Goal: Task Accomplishment & Management: Use online tool/utility

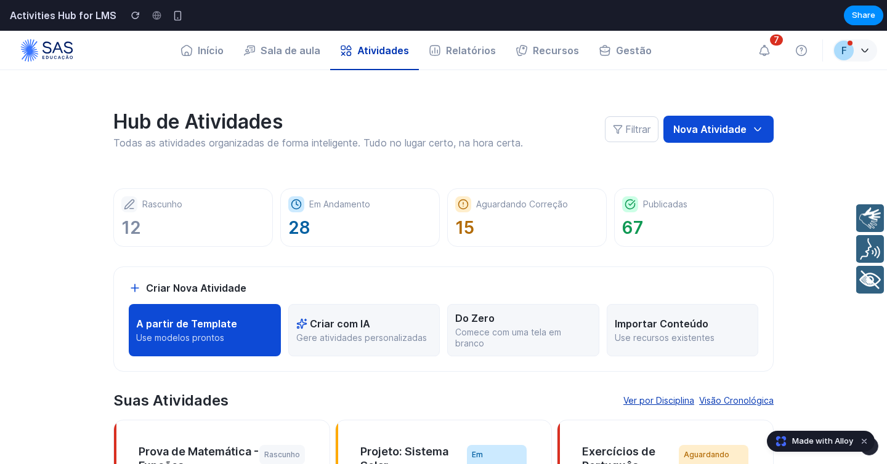
click at [616, 87] on div "Hub de Atividades Todas as atividades organizadas de forma inteligente. Tudo no…" at bounding box center [443, 129] width 660 height 118
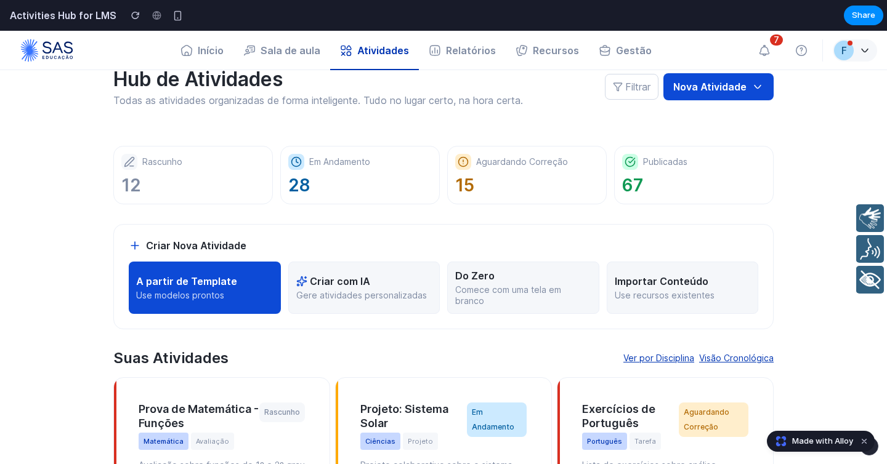
scroll to position [64, 0]
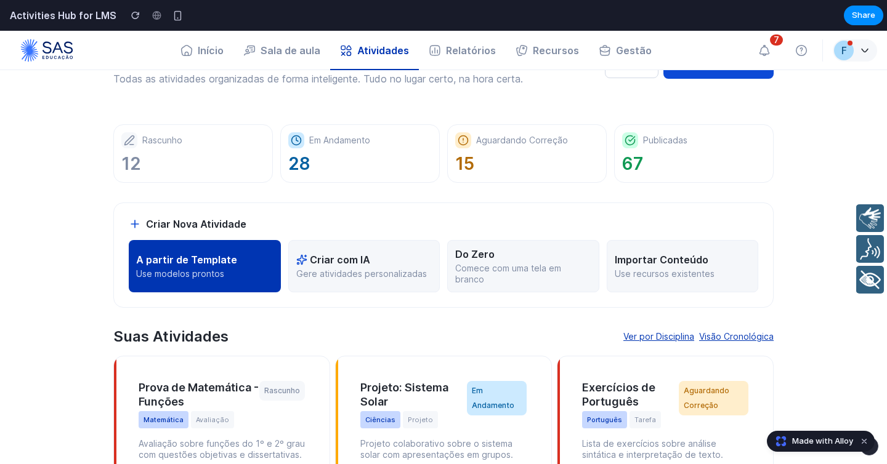
click at [200, 275] on p "Use modelos prontos" at bounding box center [204, 274] width 137 height 11
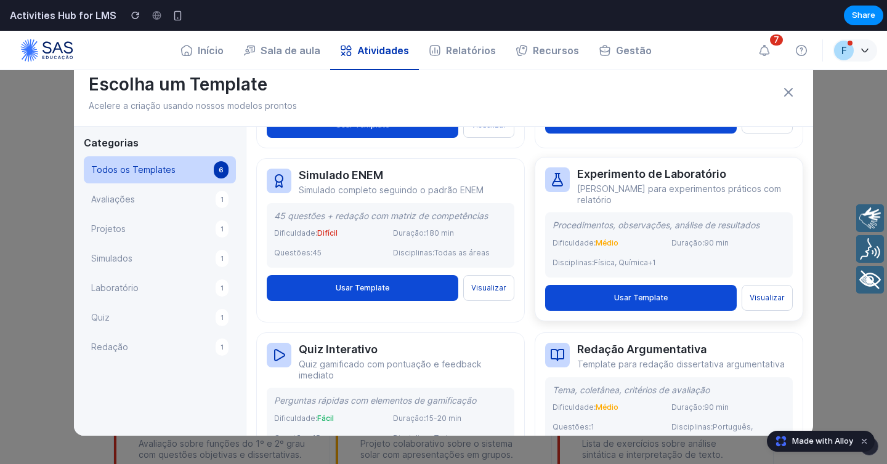
scroll to position [227, 0]
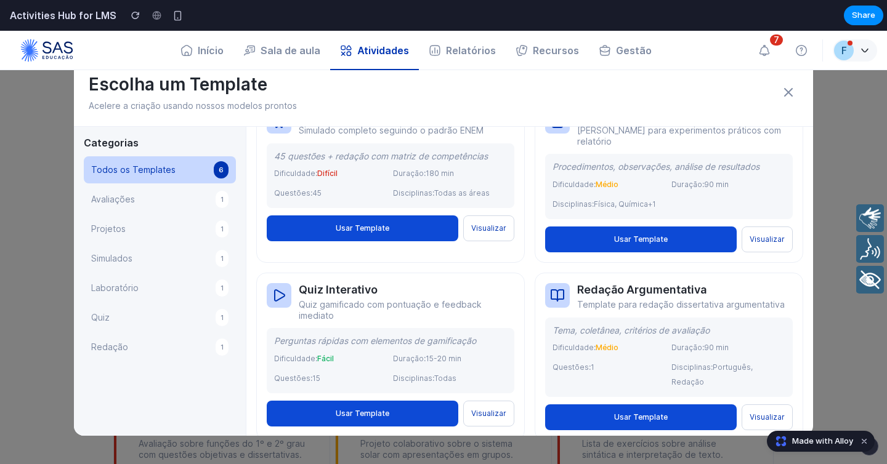
click at [175, 196] on button "Avaliações 1" at bounding box center [160, 199] width 152 height 27
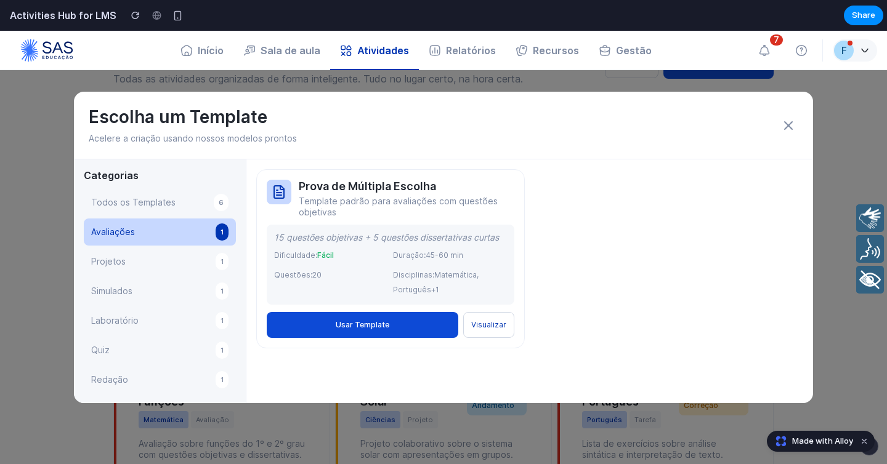
scroll to position [0, 0]
click at [793, 125] on icon at bounding box center [788, 125] width 15 height 15
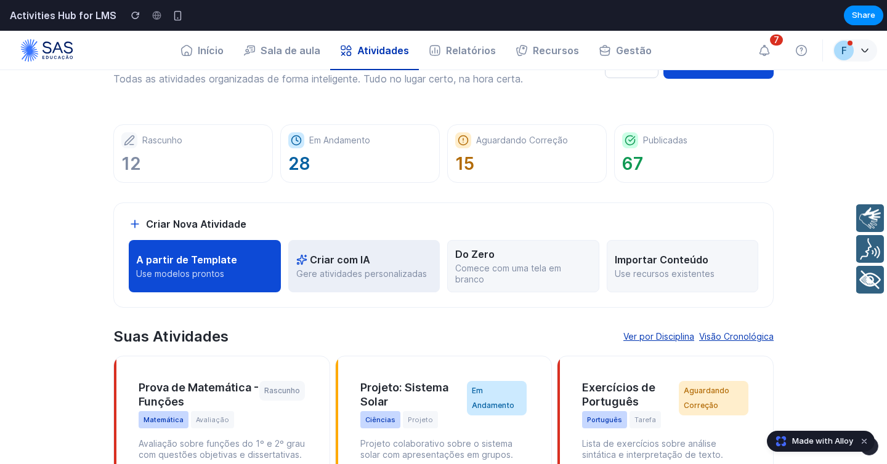
click at [351, 272] on p "Gere atividades personalizadas" at bounding box center [364, 274] width 136 height 11
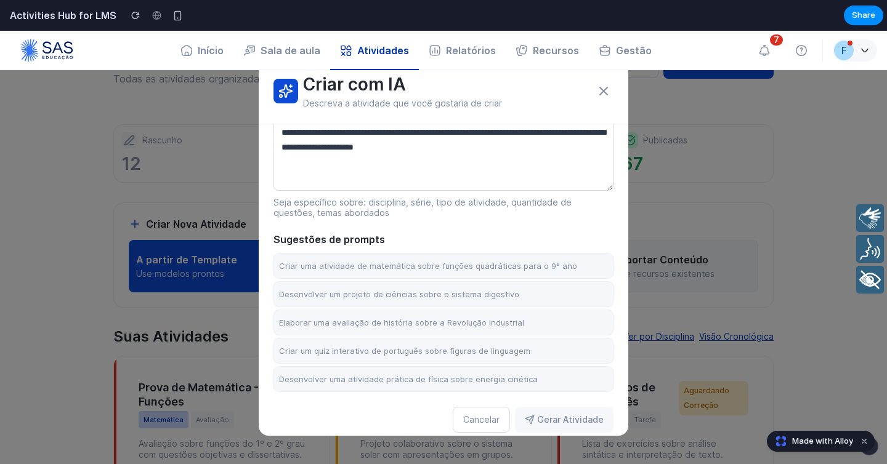
scroll to position [51, 0]
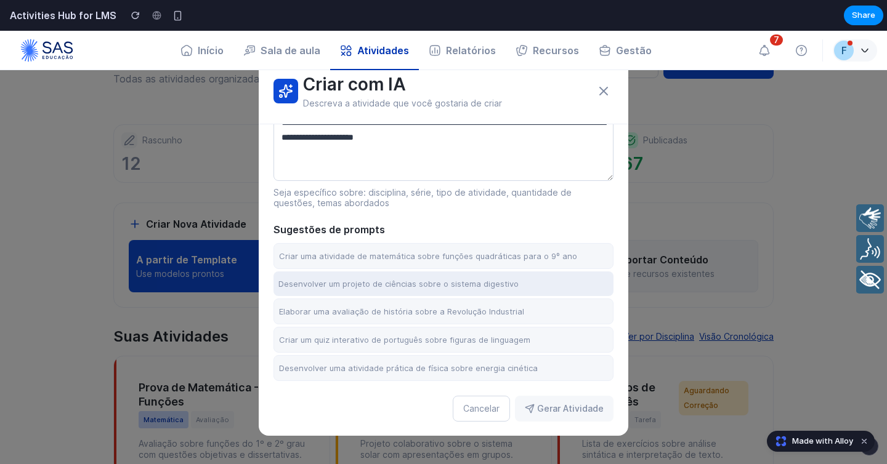
click at [366, 286] on button "Desenvolver um projeto de ciências sobre o sistema digestivo" at bounding box center [443, 284] width 340 height 25
type textarea "**********"
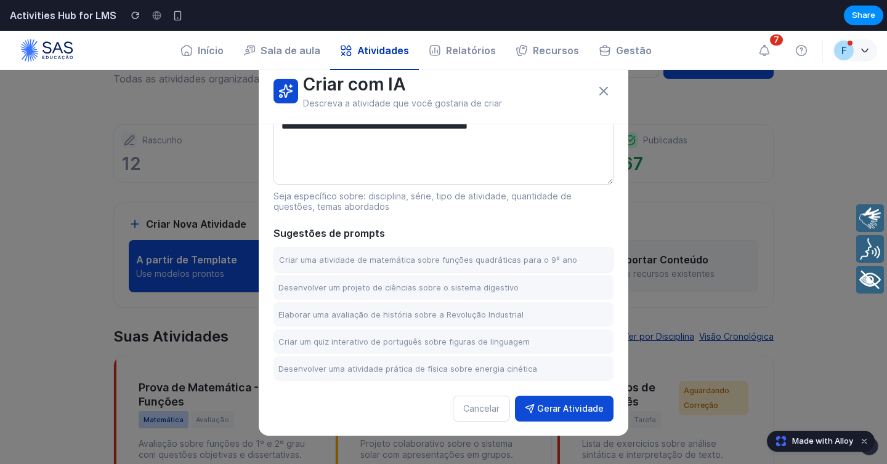
click at [565, 407] on button "Gerar Atividade" at bounding box center [564, 409] width 99 height 26
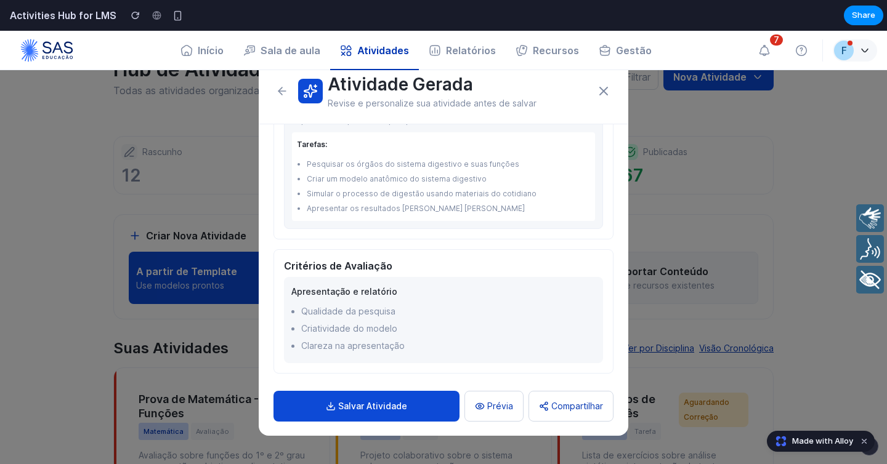
scroll to position [0, 0]
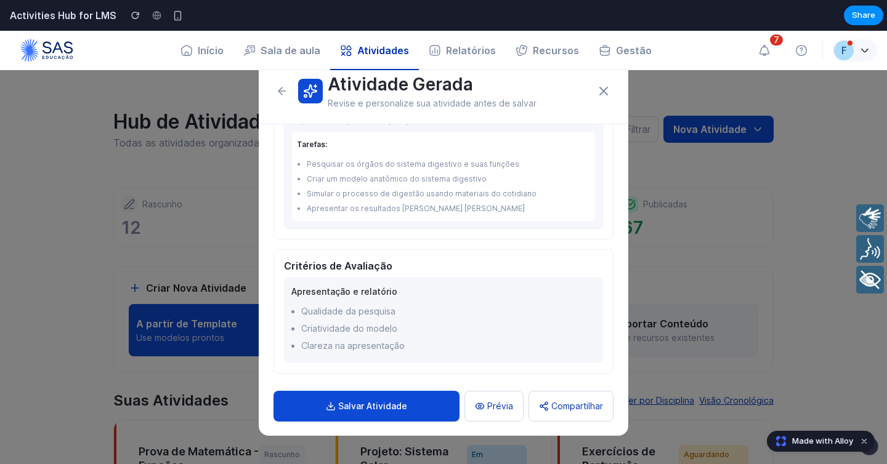
click at [505, 399] on button "Prévia" at bounding box center [493, 406] width 59 height 31
click at [601, 91] on icon at bounding box center [603, 91] width 15 height 15
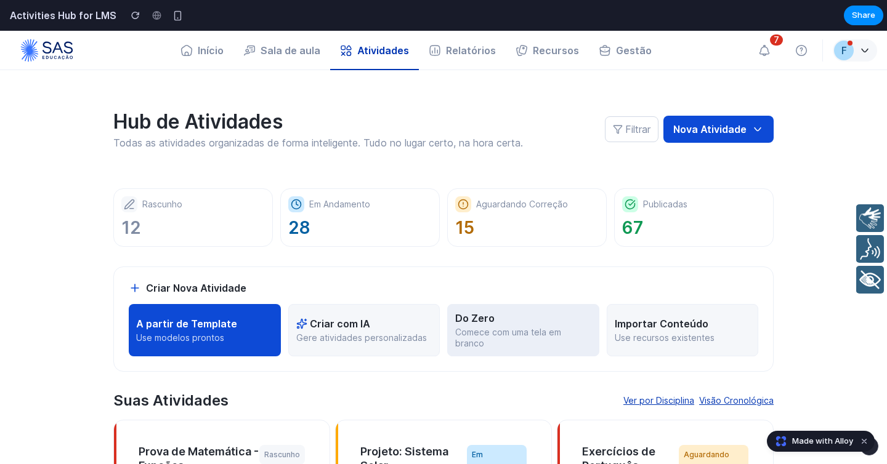
click at [526, 324] on div "Do Zero" at bounding box center [523, 318] width 136 height 12
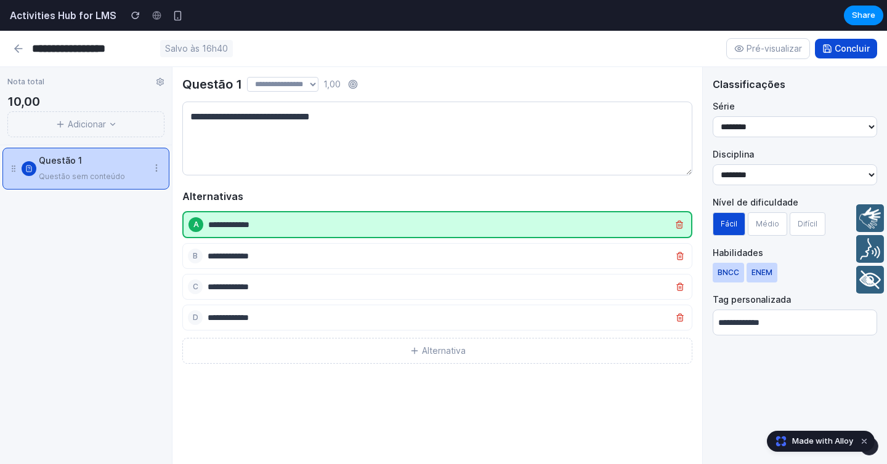
click at [91, 126] on button "Adicionar" at bounding box center [85, 124] width 157 height 26
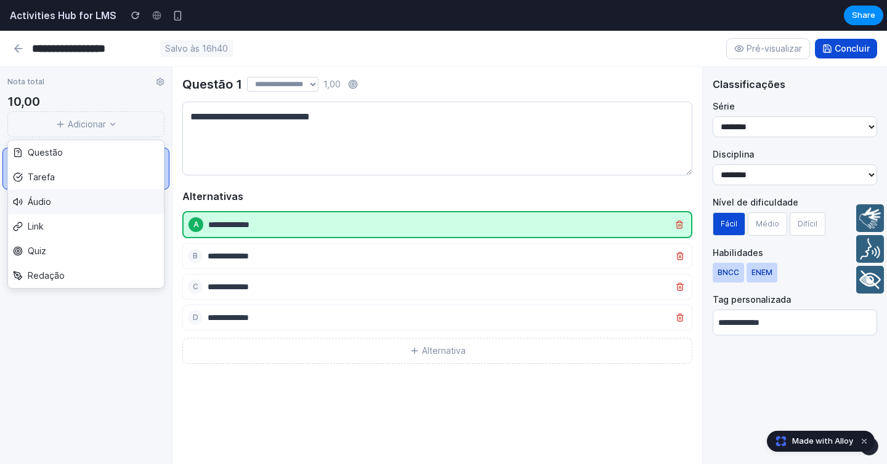
click at [67, 196] on button "Áudio" at bounding box center [86, 202] width 156 height 25
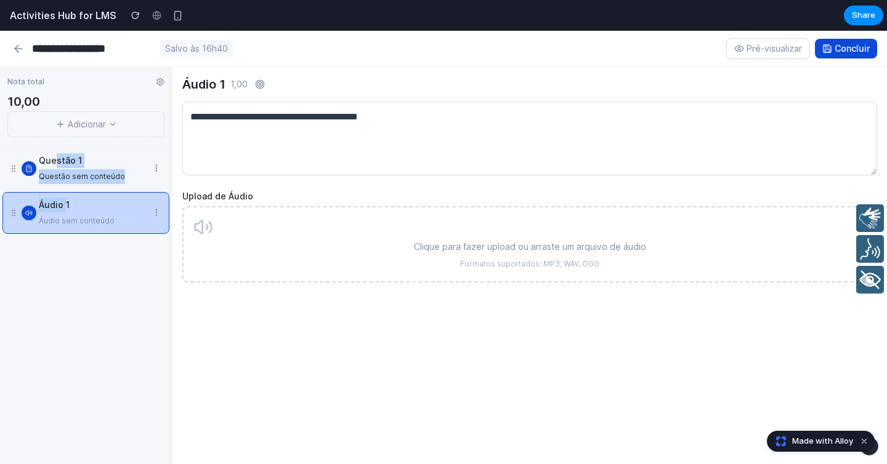
drag, startPoint x: 65, startPoint y: 209, endPoint x: 57, endPoint y: 155, distance: 55.5
click at [57, 155] on div "Questão 1 Questão sem conteúdo Áudio 1 Áudio sem conteúdo To pick up a draggabl…" at bounding box center [86, 304] width 172 height 319
click at [39, 316] on div "Questão 1 Questão sem conteúdo Áudio 1 Áudio sem conteúdo To pick up a draggabl…" at bounding box center [86, 304] width 172 height 319
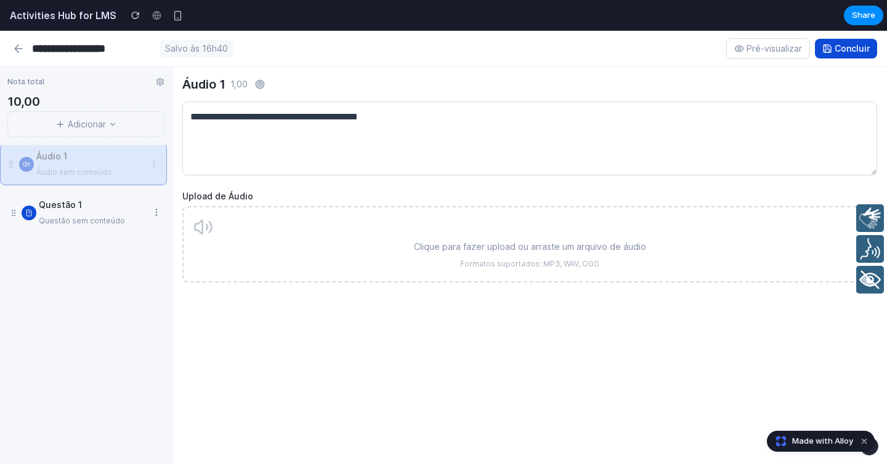
drag, startPoint x: 16, startPoint y: 214, endPoint x: 14, endPoint y: 165, distance: 48.7
click at [14, 165] on icon at bounding box center [11, 164] width 9 height 9
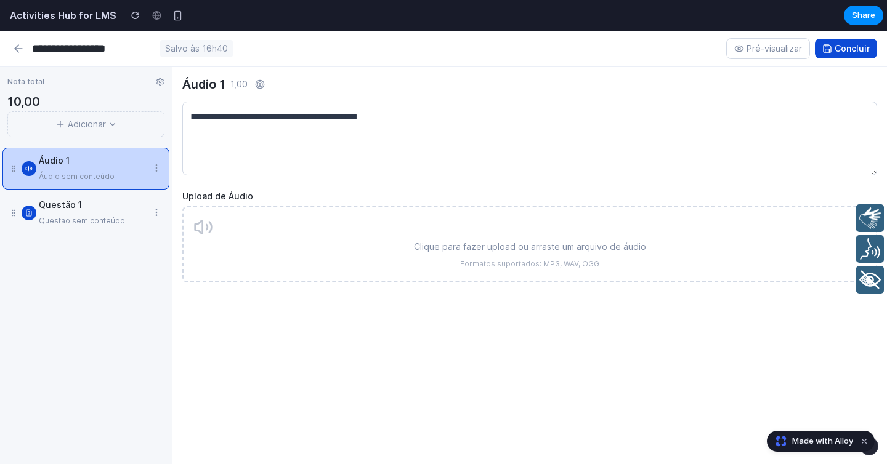
click at [100, 213] on div "Questão 1 Questão sem conteúdo" at bounding box center [93, 213] width 108 height 31
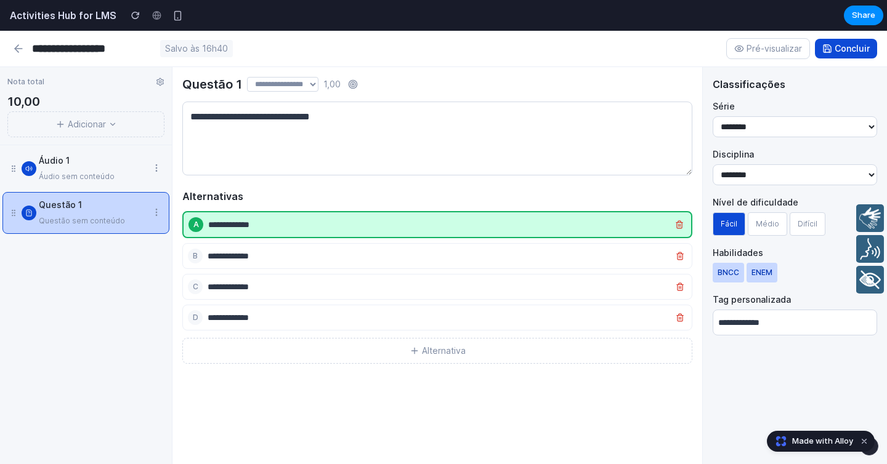
click at [89, 174] on div "Áudio sem conteúdo" at bounding box center [93, 176] width 108 height 15
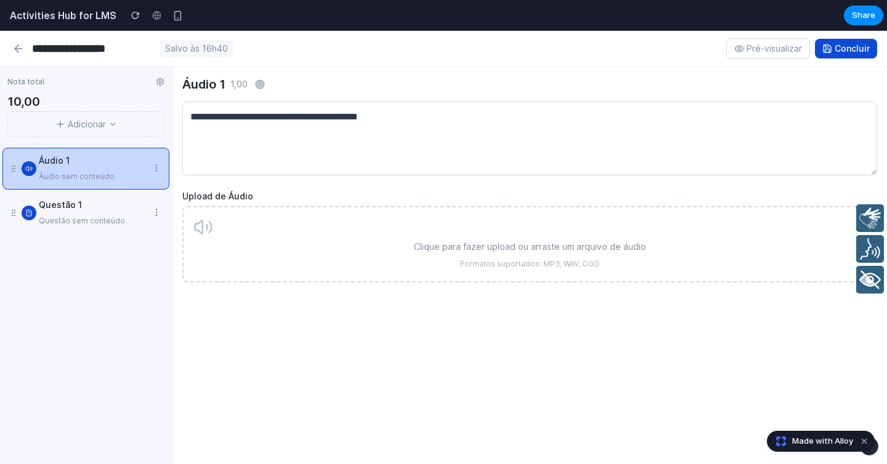
click at [87, 122] on button "Adicionar" at bounding box center [85, 124] width 157 height 26
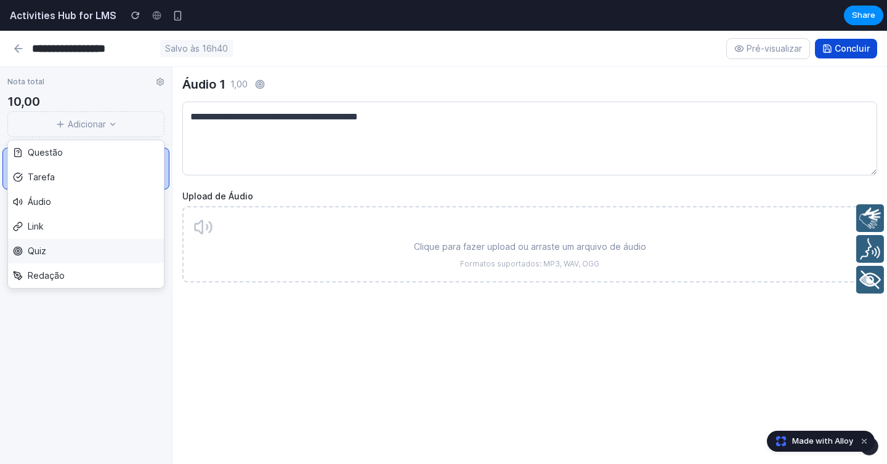
click at [57, 245] on button "Quiz" at bounding box center [86, 251] width 156 height 25
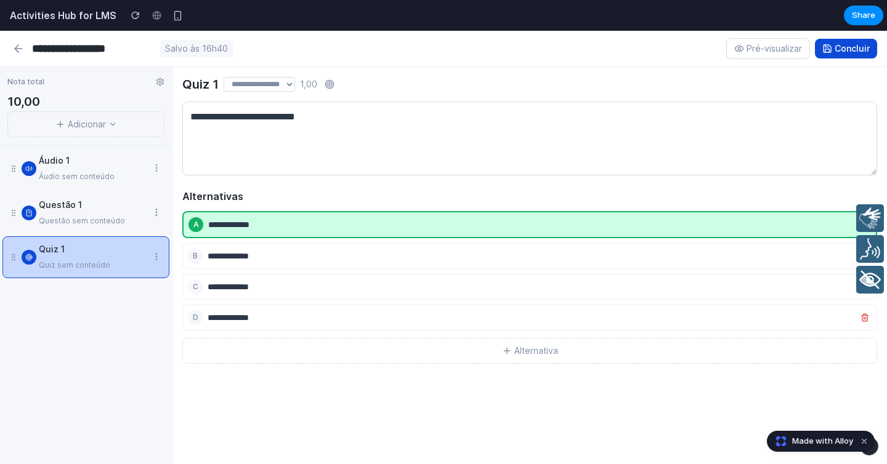
click at [79, 129] on button "Adicionar" at bounding box center [85, 124] width 157 height 26
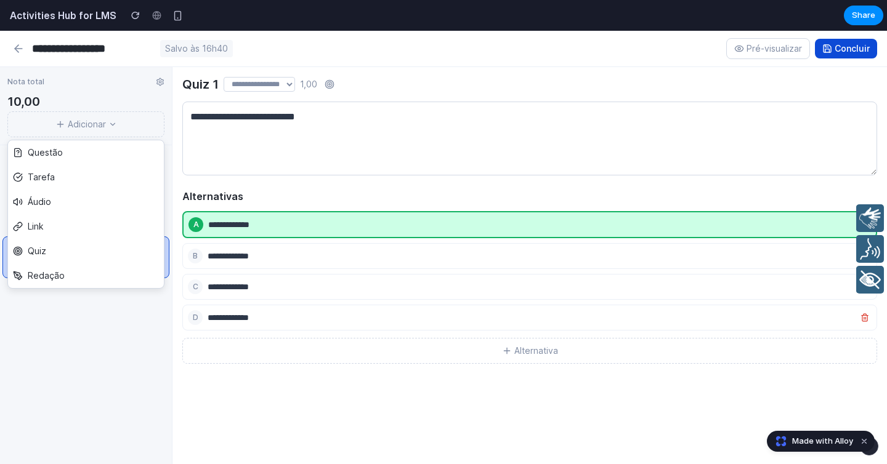
click at [96, 347] on div "Áudio 1 Áudio sem conteúdo Questão 1 Questão sem conteúdo Quiz 1 Quiz sem conte…" at bounding box center [86, 304] width 172 height 319
click at [76, 49] on input "**********" at bounding box center [93, 48] width 123 height 15
drag, startPoint x: 147, startPoint y: 49, endPoint x: 34, endPoint y: 51, distance: 112.1
click at [34, 51] on input "**********" at bounding box center [93, 48] width 123 height 15
click at [80, 320] on div "Áudio 1 Áudio sem conteúdo Questão 1 Questão sem conteúdo Quiz 1 Quiz sem conte…" at bounding box center [86, 304] width 172 height 319
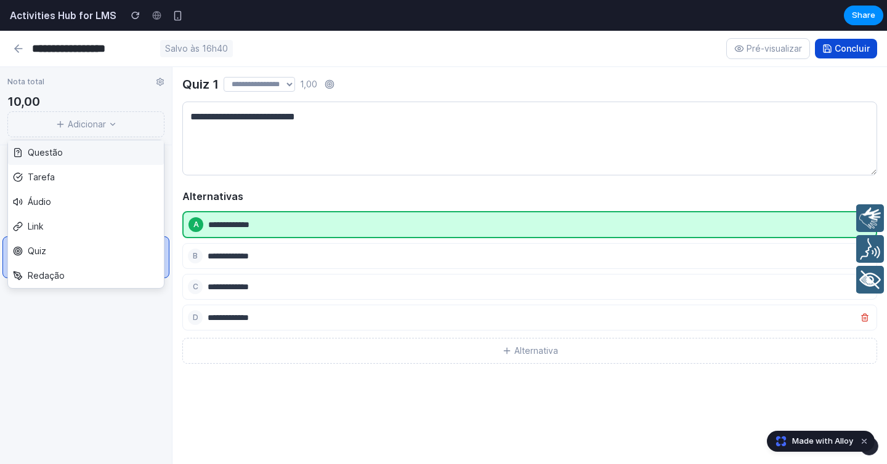
click at [84, 125] on button "Adicionar" at bounding box center [85, 124] width 157 height 26
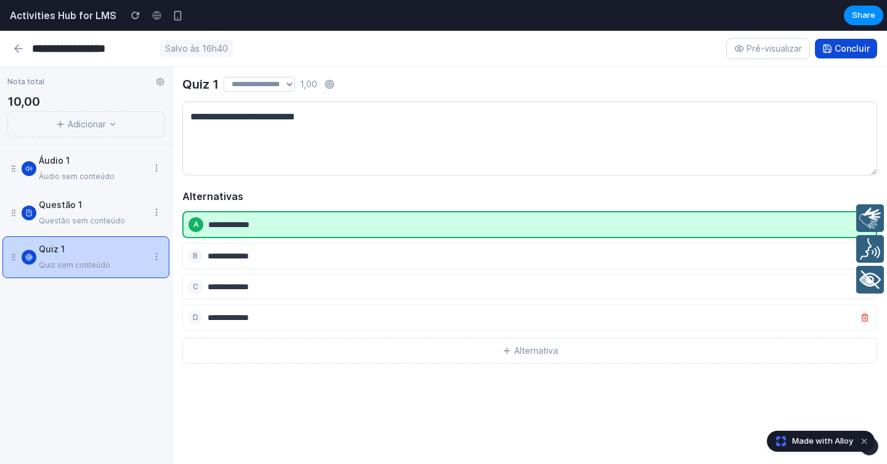
click at [24, 54] on icon at bounding box center [18, 48] width 12 height 12
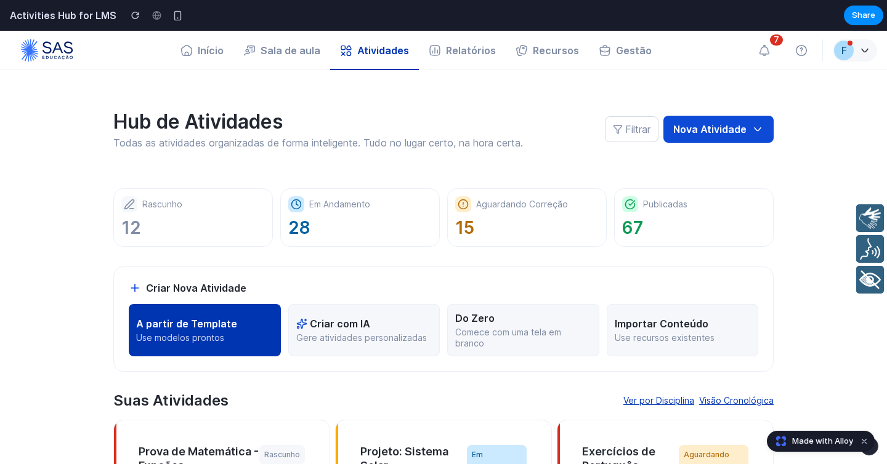
click at [231, 337] on p "Use modelos prontos" at bounding box center [204, 338] width 137 height 11
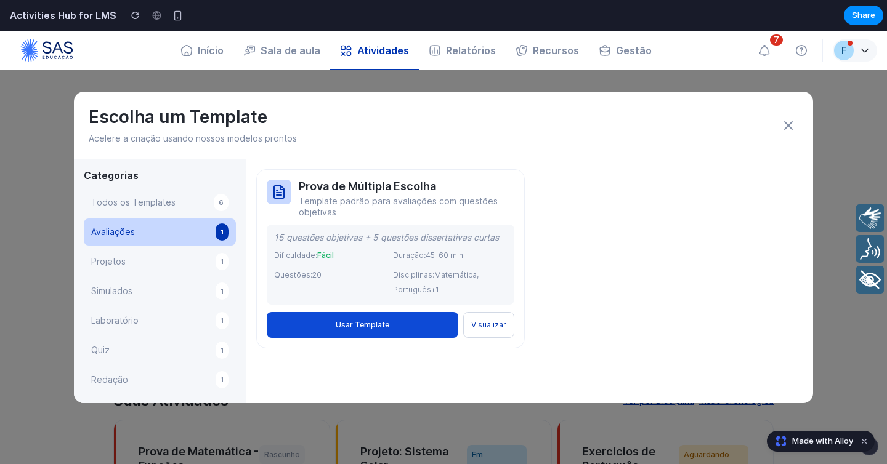
click at [127, 261] on button "Projetos 1" at bounding box center [160, 261] width 152 height 27
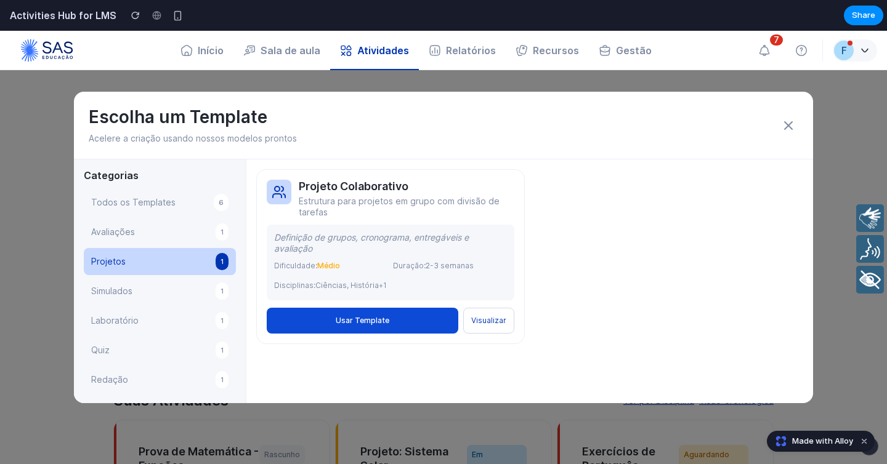
click at [790, 121] on icon at bounding box center [788, 125] width 15 height 15
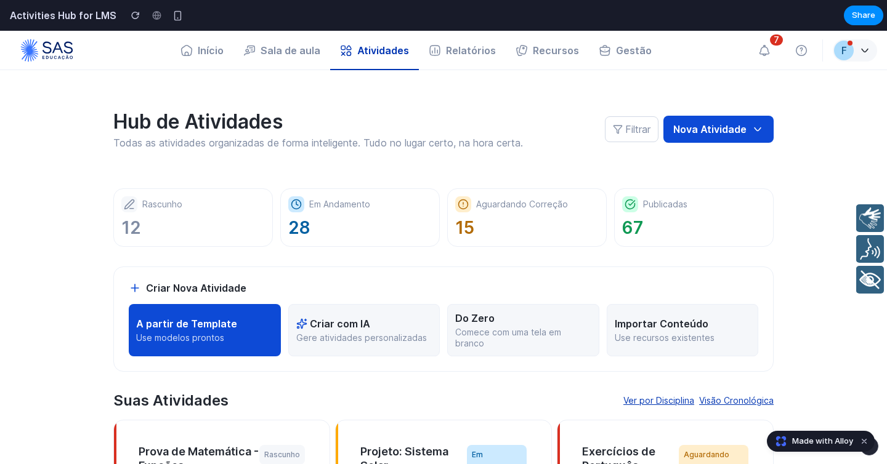
click at [405, 272] on div "Criar Nova Atividade A partir de Template Use modelos prontos Criar com IA [PER…" at bounding box center [443, 319] width 660 height 105
